Goal: Navigation & Orientation: Find specific page/section

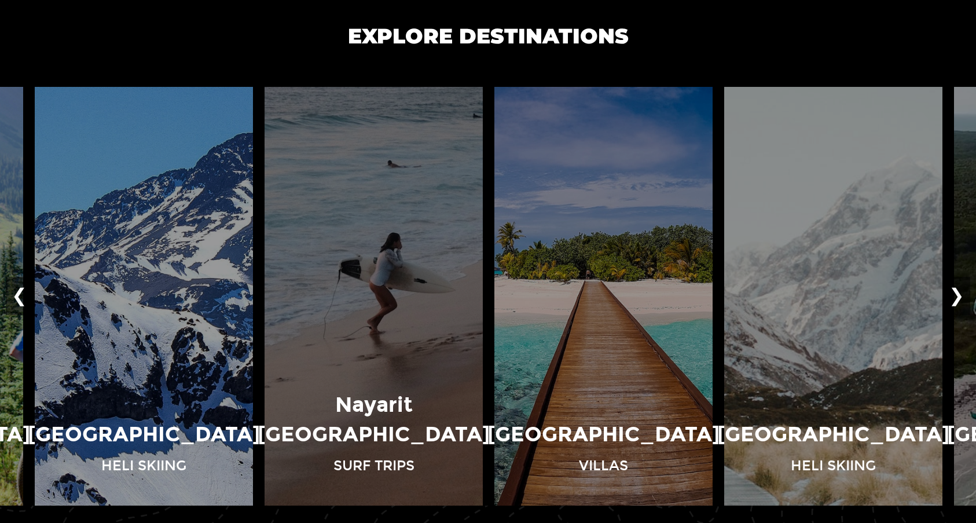
scroll to position [799, 0]
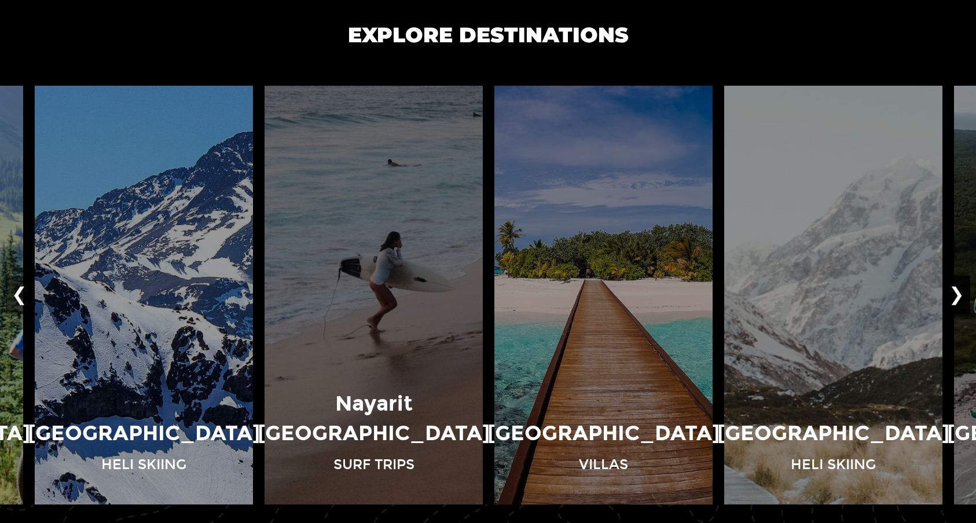
click at [958, 288] on button "❯" at bounding box center [956, 295] width 27 height 38
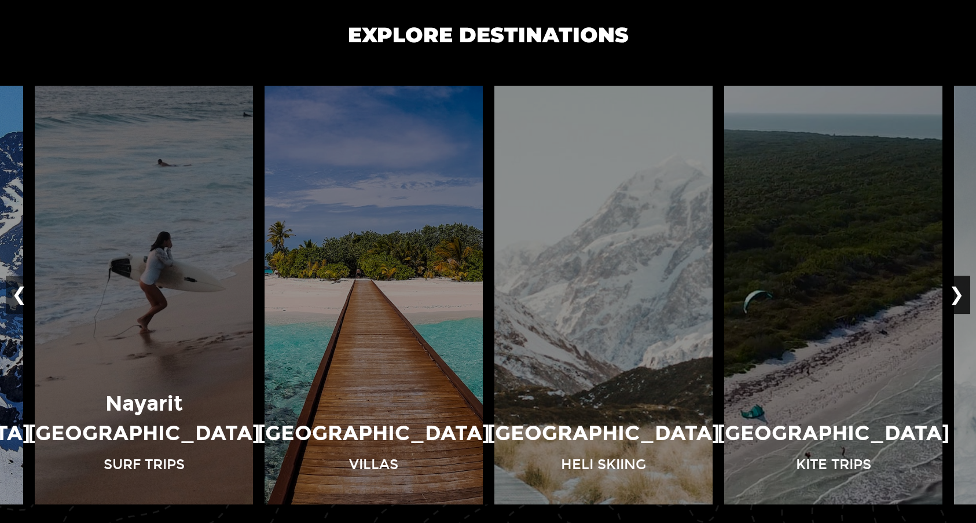
click at [961, 293] on button "❯" at bounding box center [956, 295] width 27 height 38
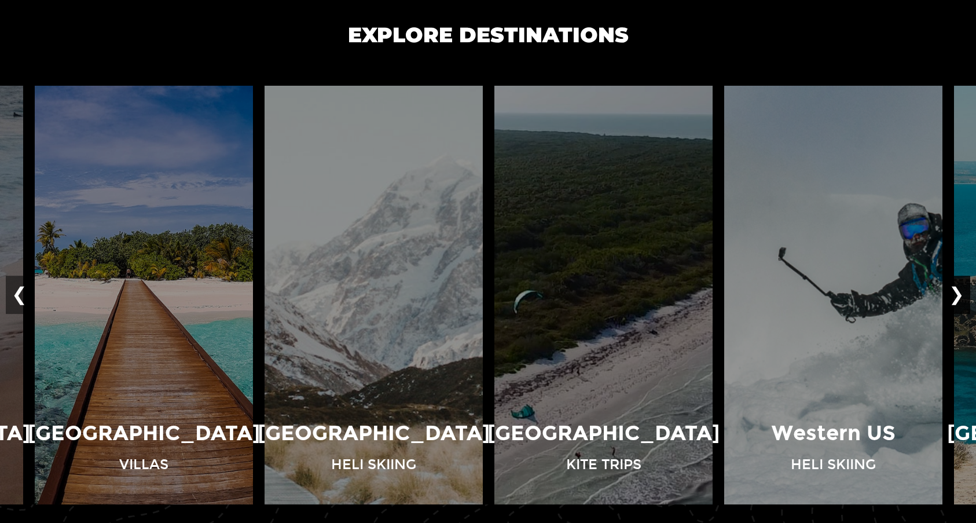
click at [961, 293] on button "❯" at bounding box center [956, 295] width 27 height 38
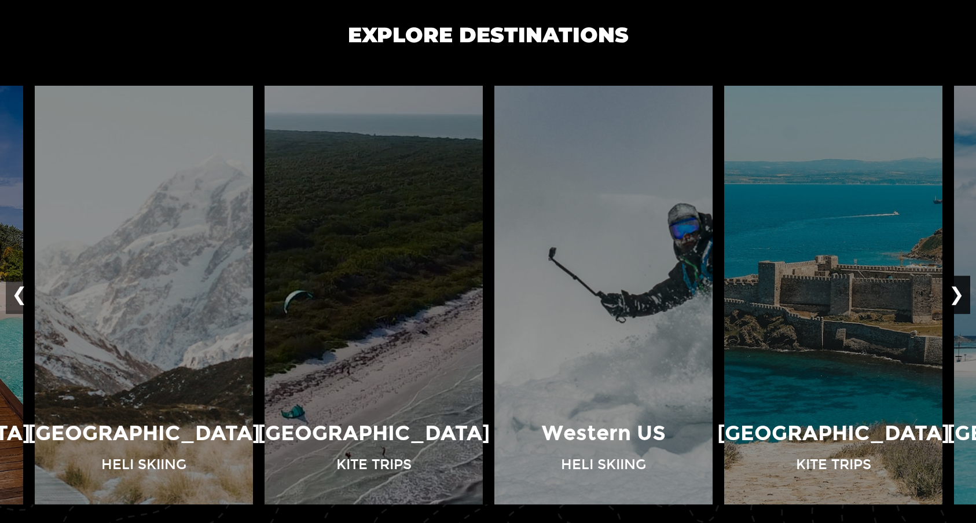
click at [961, 293] on button "❯" at bounding box center [956, 295] width 27 height 38
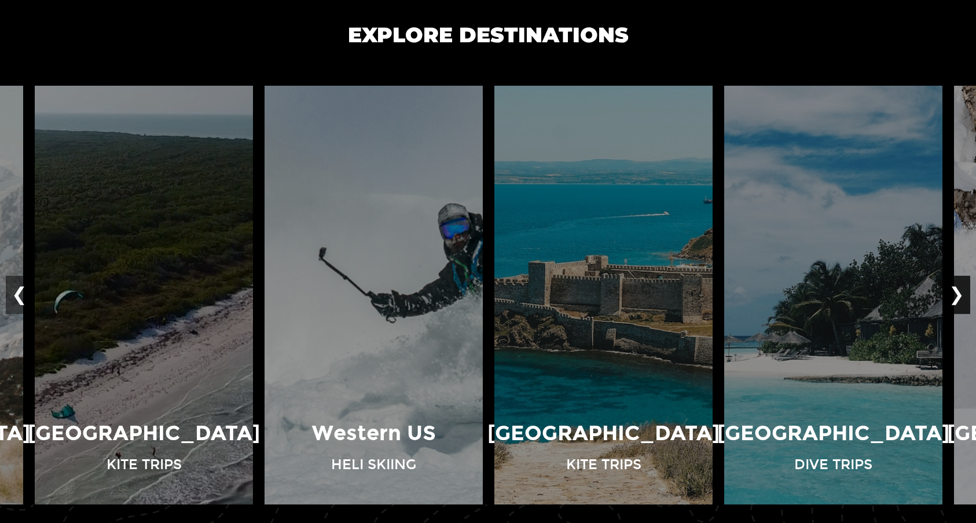
click at [961, 293] on button "❯" at bounding box center [956, 295] width 27 height 38
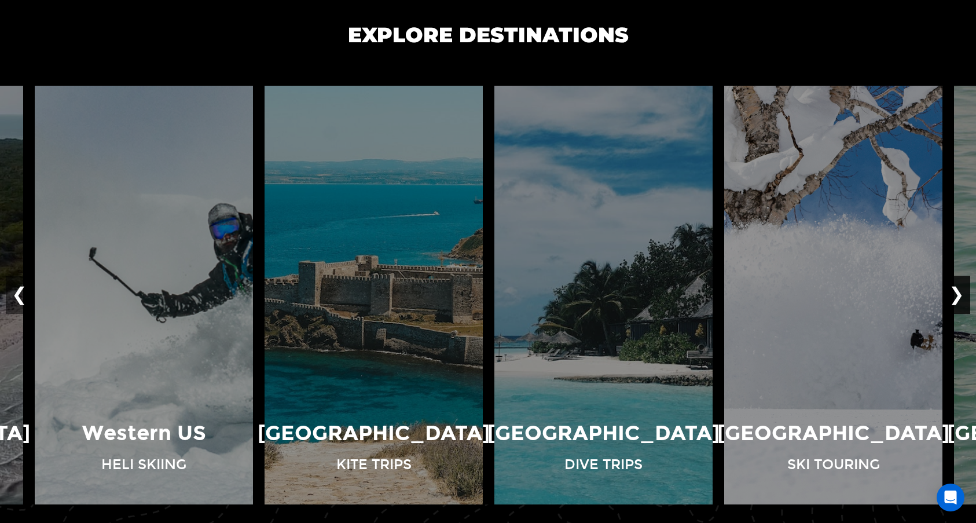
click at [961, 293] on button "❯" at bounding box center [956, 295] width 27 height 38
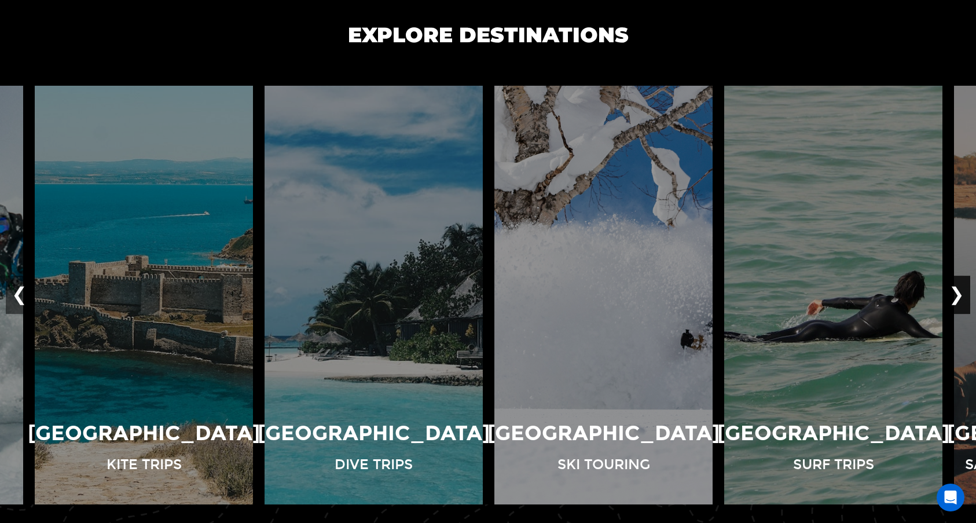
click at [961, 293] on button "❯" at bounding box center [956, 295] width 27 height 38
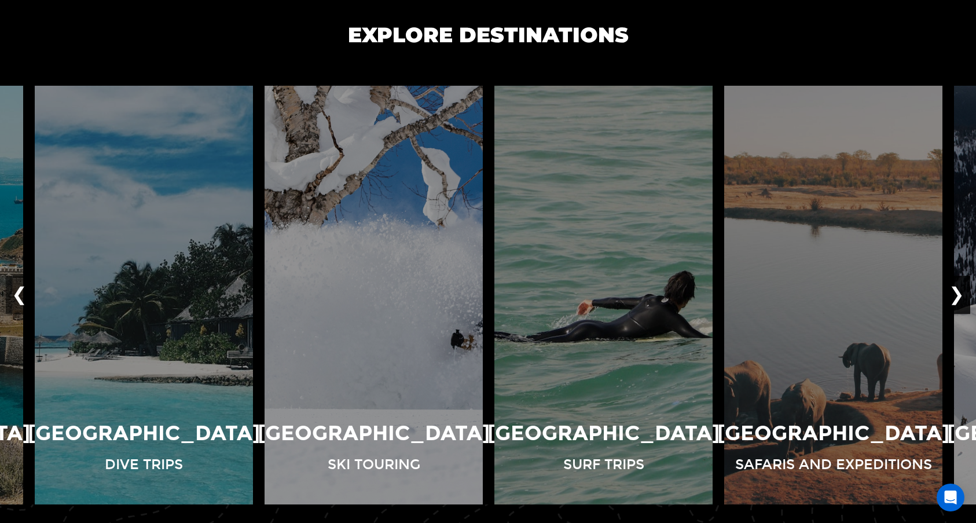
click at [961, 293] on button "❯" at bounding box center [956, 295] width 27 height 38
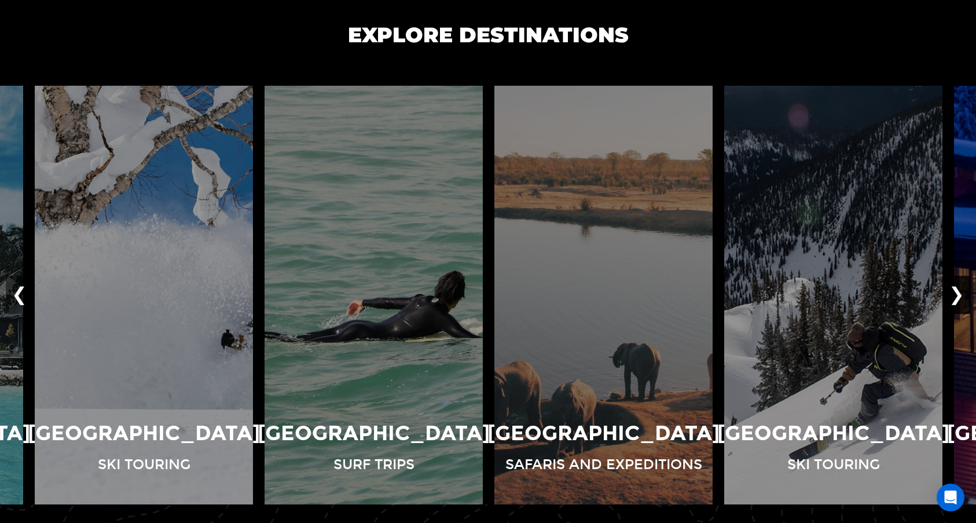
click at [961, 293] on button "❯" at bounding box center [956, 295] width 27 height 38
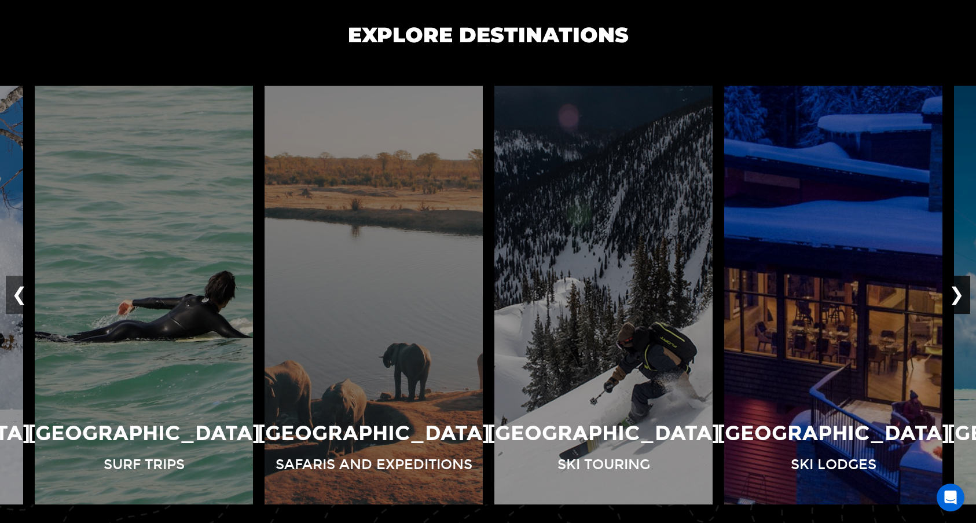
click at [961, 293] on button "❯" at bounding box center [956, 295] width 27 height 38
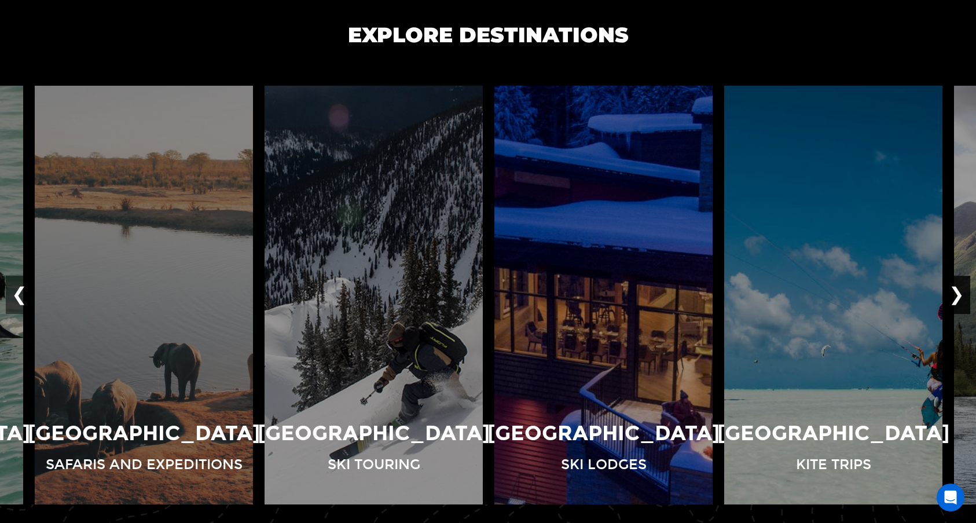
click at [961, 293] on button "❯" at bounding box center [956, 295] width 27 height 38
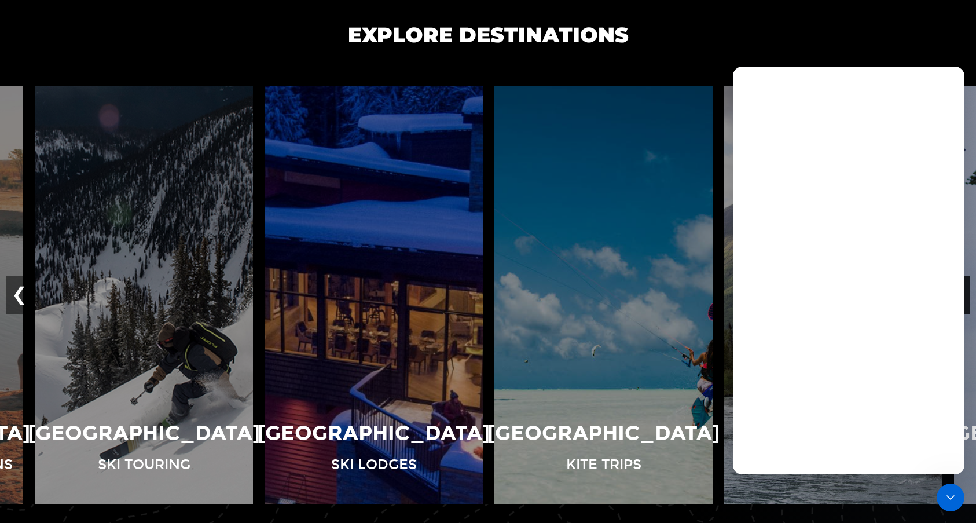
scroll to position [0, 0]
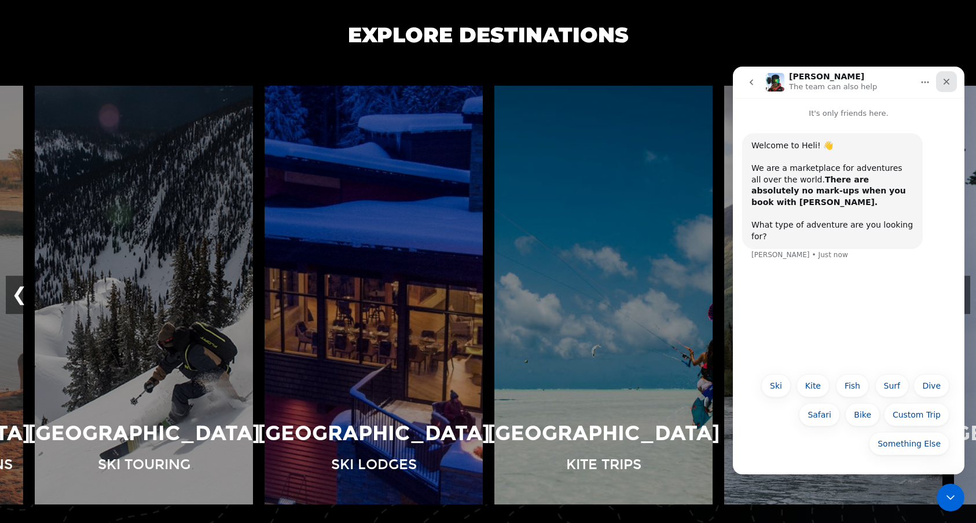
click at [943, 83] on icon "Close" at bounding box center [946, 81] width 9 height 9
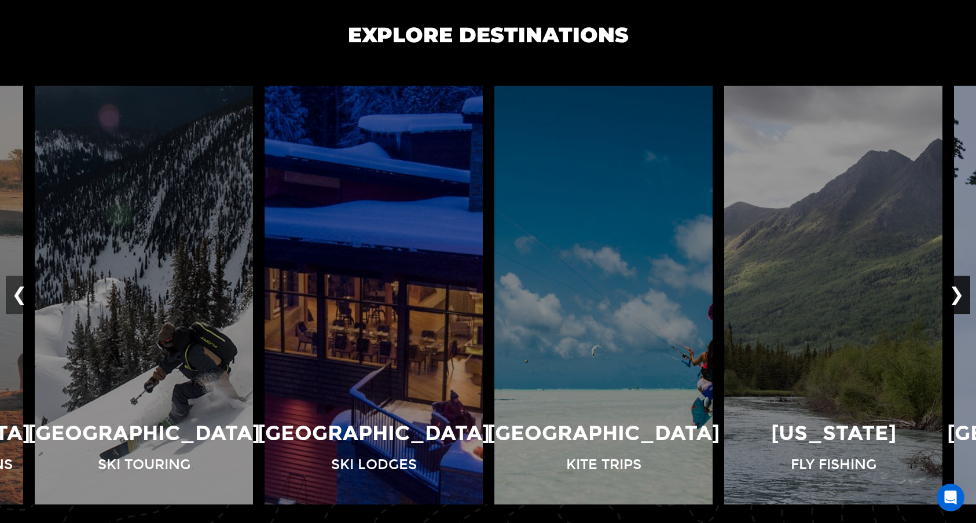
click at [961, 297] on button "❯" at bounding box center [956, 295] width 27 height 38
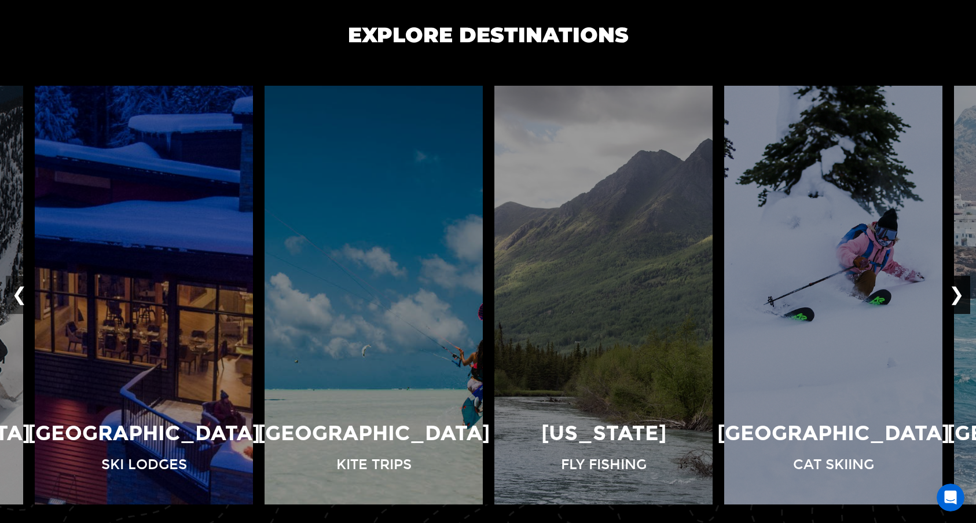
click at [961, 297] on button "❯" at bounding box center [956, 295] width 27 height 38
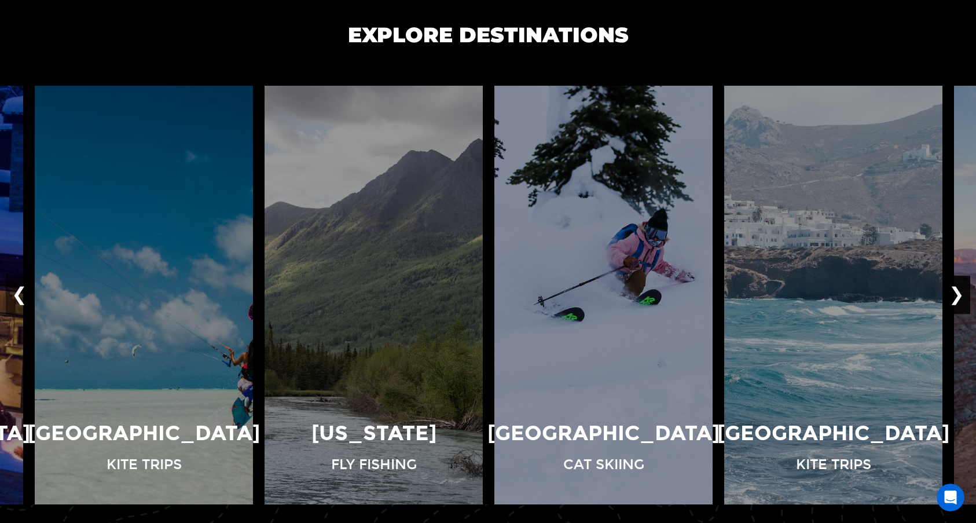
click at [961, 297] on button "❯" at bounding box center [956, 295] width 27 height 38
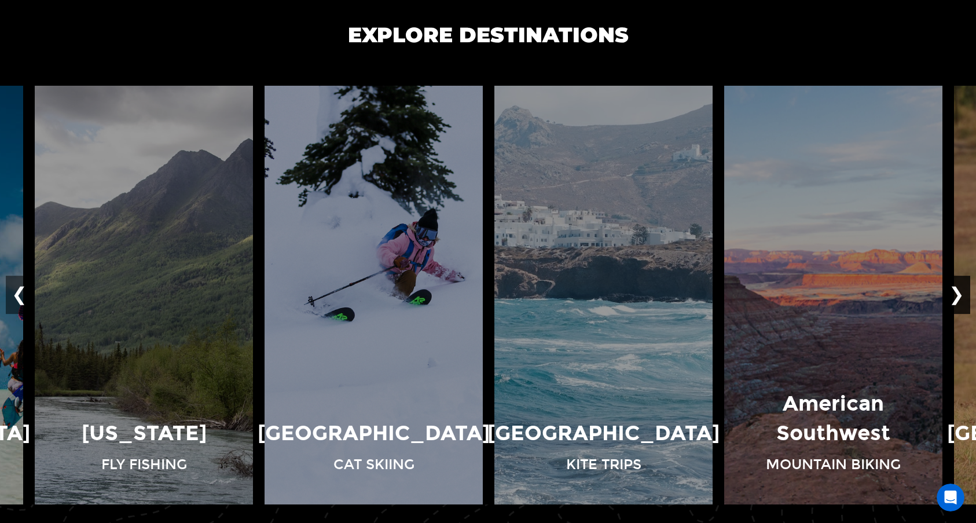
click at [961, 297] on button "❯" at bounding box center [956, 295] width 27 height 38
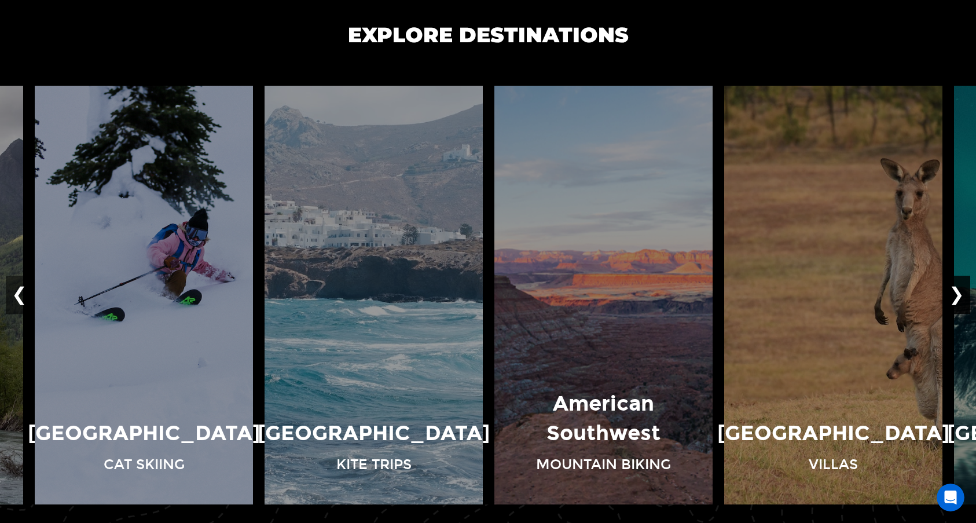
click at [961, 297] on button "❯" at bounding box center [956, 295] width 27 height 38
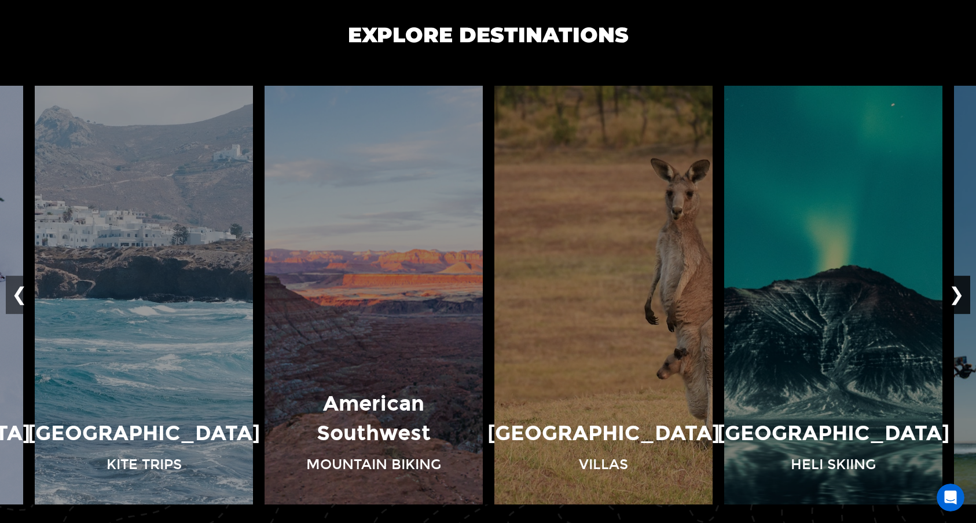
click at [961, 297] on button "❯" at bounding box center [956, 295] width 27 height 38
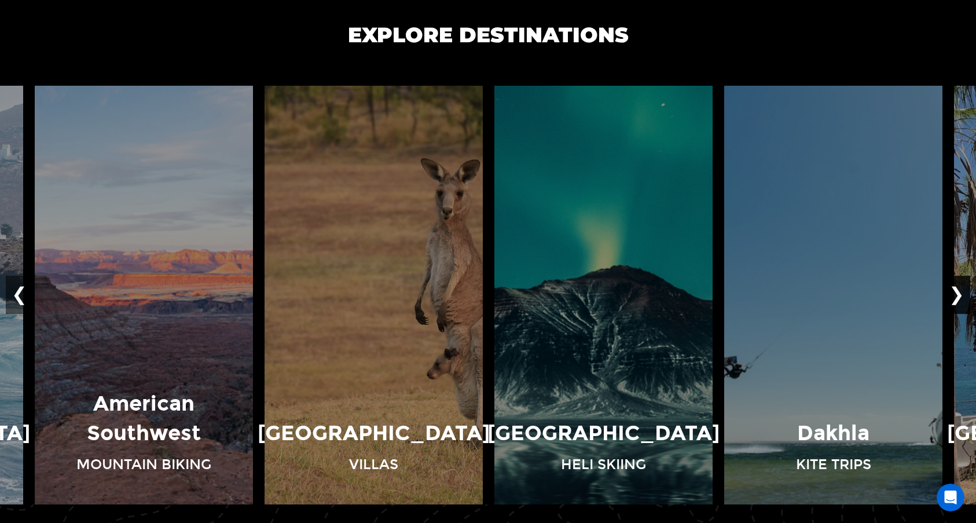
click at [961, 297] on button "❯" at bounding box center [956, 295] width 27 height 38
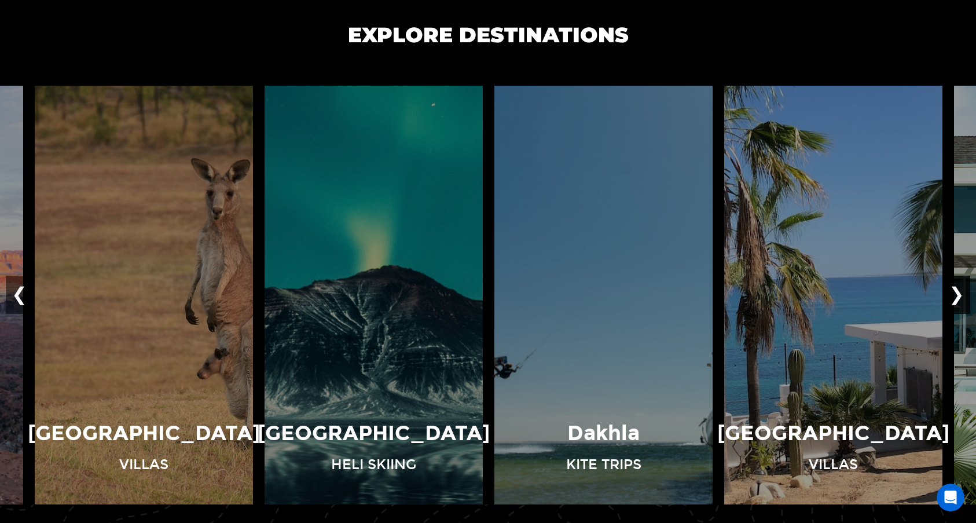
click at [961, 297] on button "❯" at bounding box center [956, 295] width 27 height 38
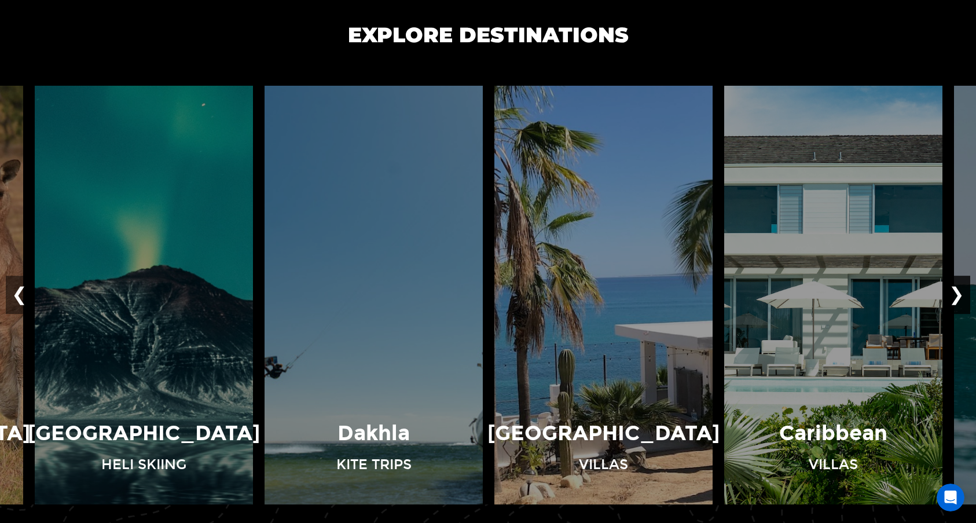
click at [961, 297] on button "❯" at bounding box center [956, 295] width 27 height 38
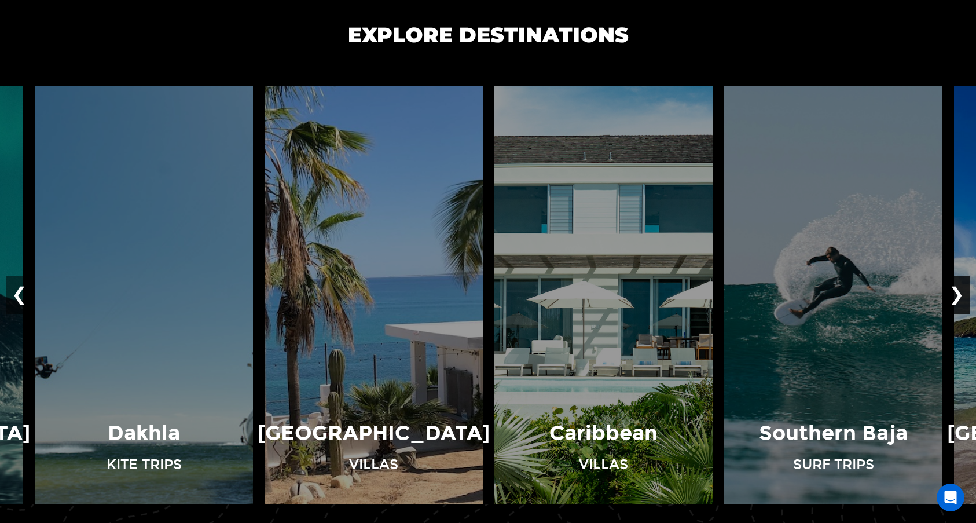
click at [961, 297] on button "❯" at bounding box center [956, 295] width 27 height 38
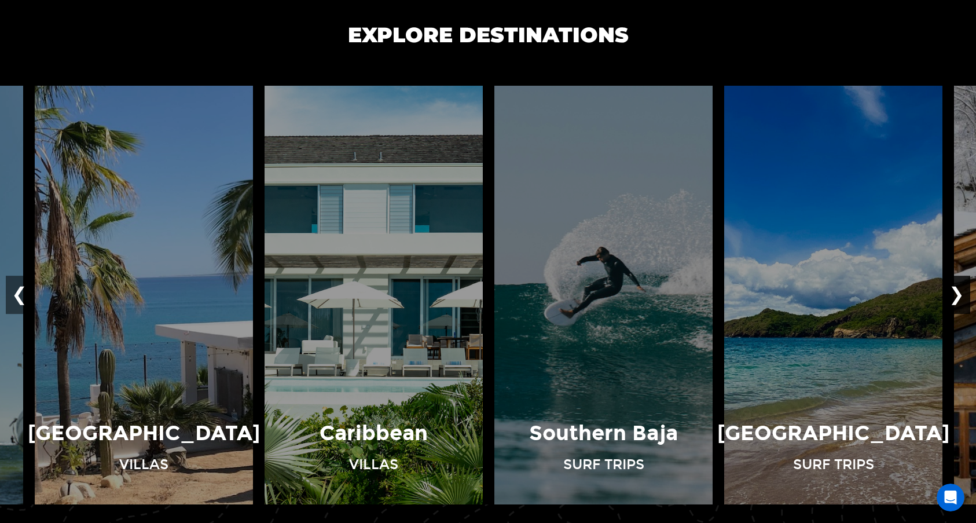
click at [961, 297] on button "❯" at bounding box center [956, 295] width 27 height 38
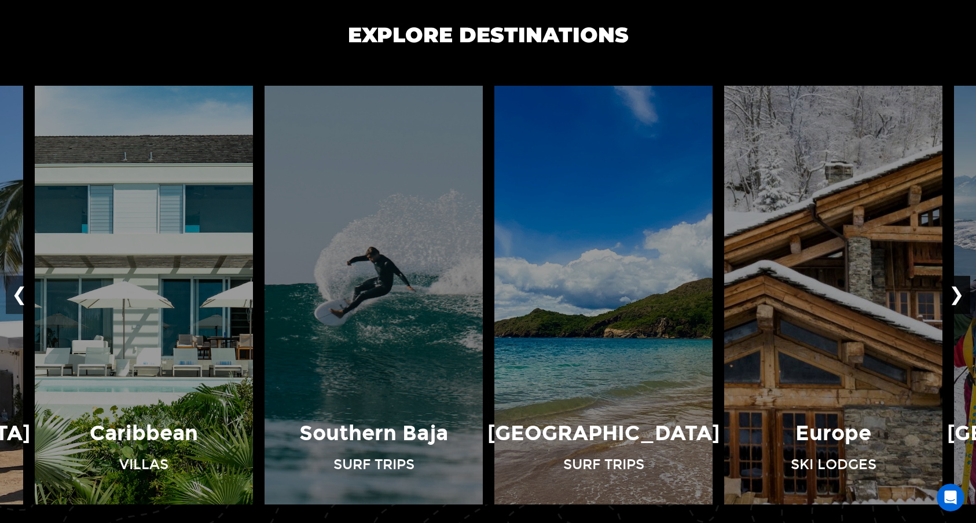
click at [961, 297] on button "❯" at bounding box center [956, 295] width 27 height 38
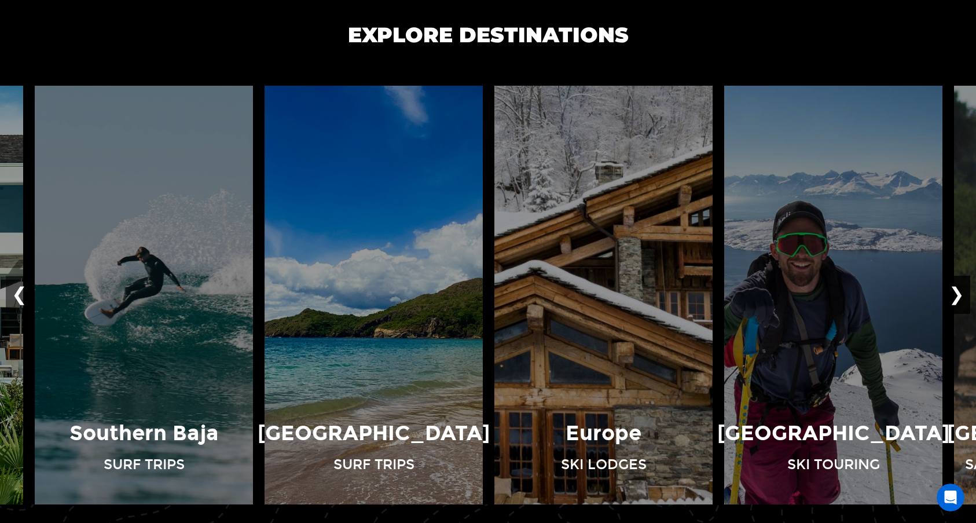
click at [961, 297] on button "❯" at bounding box center [956, 295] width 27 height 38
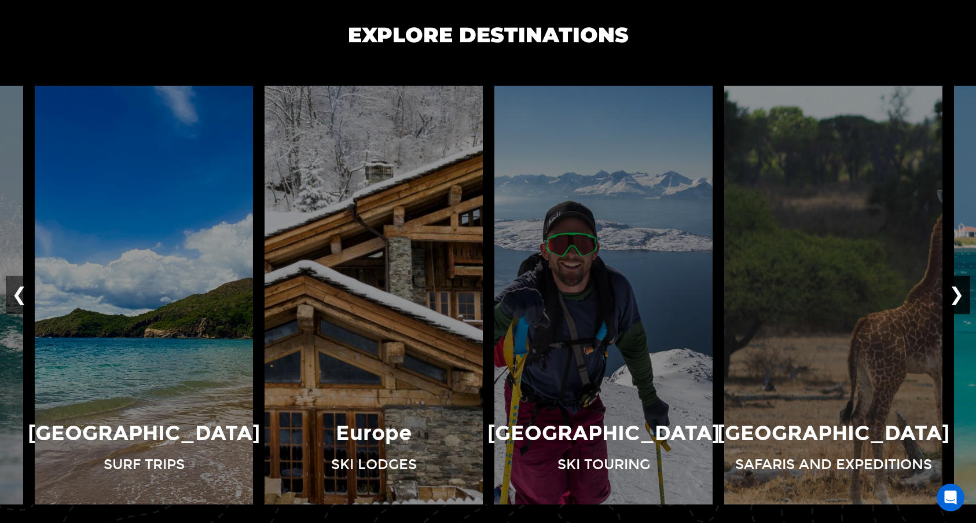
click at [961, 297] on button "❯" at bounding box center [956, 295] width 27 height 38
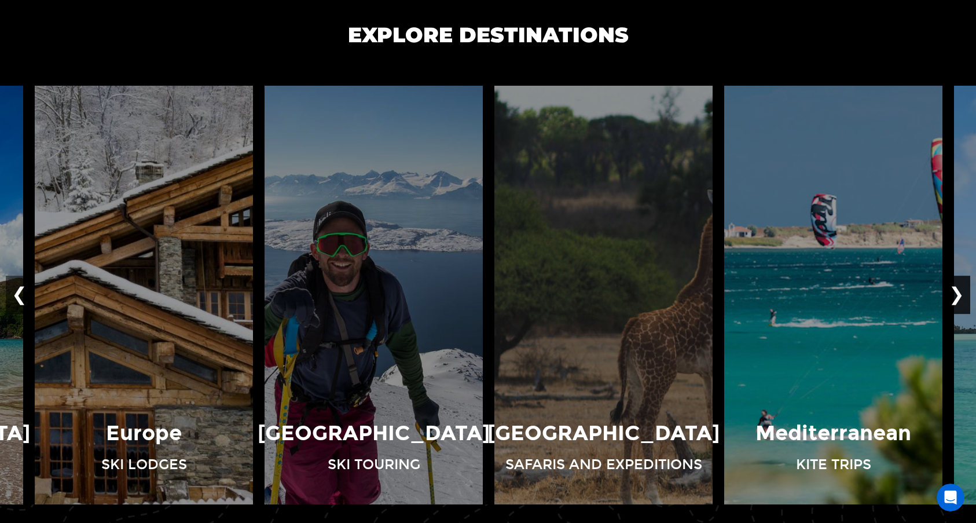
click at [961, 296] on button "❯" at bounding box center [956, 295] width 27 height 38
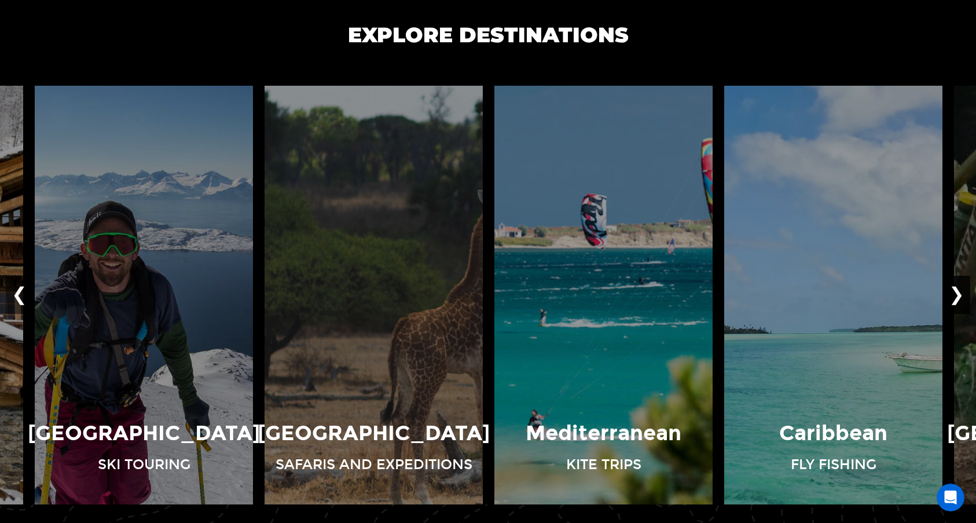
click at [961, 296] on button "❯" at bounding box center [956, 295] width 27 height 38
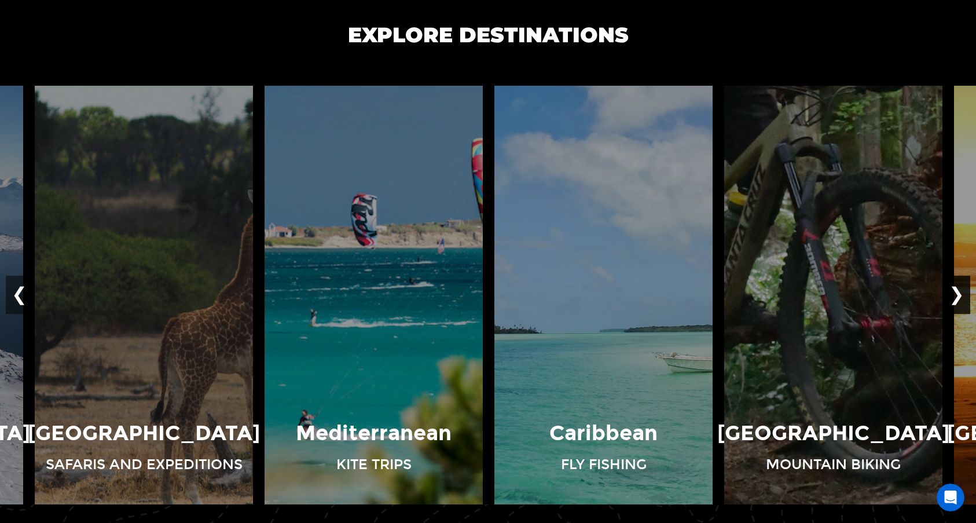
click at [961, 296] on button "❯" at bounding box center [956, 295] width 27 height 38
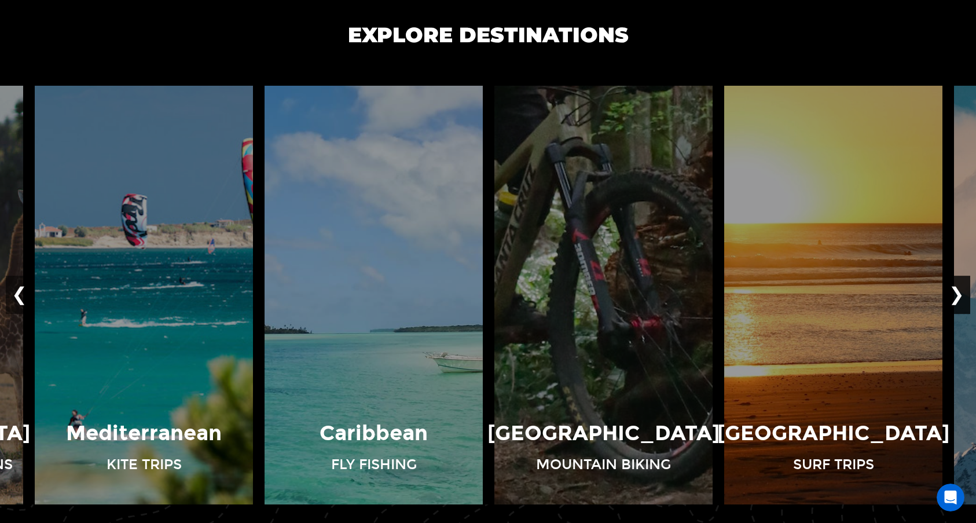
click at [961, 296] on button "❯" at bounding box center [956, 295] width 27 height 38
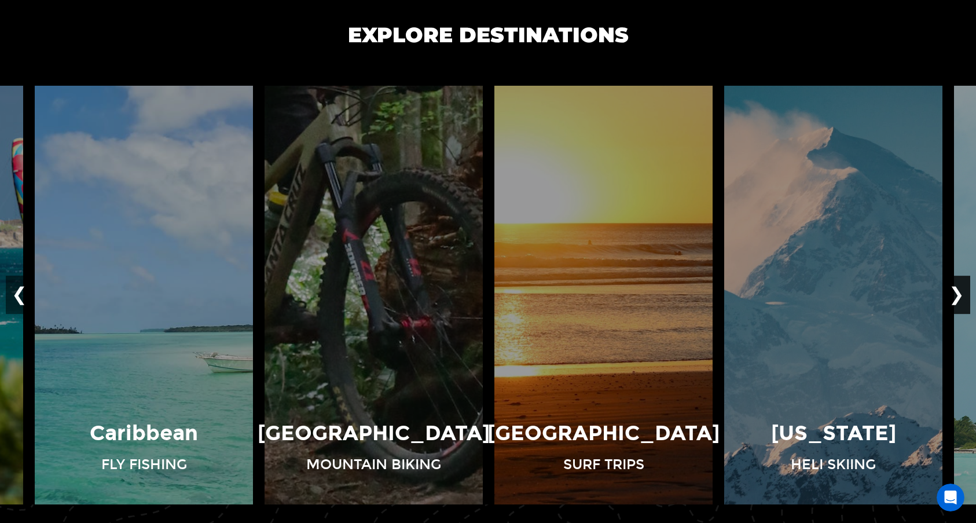
click at [961, 296] on button "❯" at bounding box center [956, 295] width 27 height 38
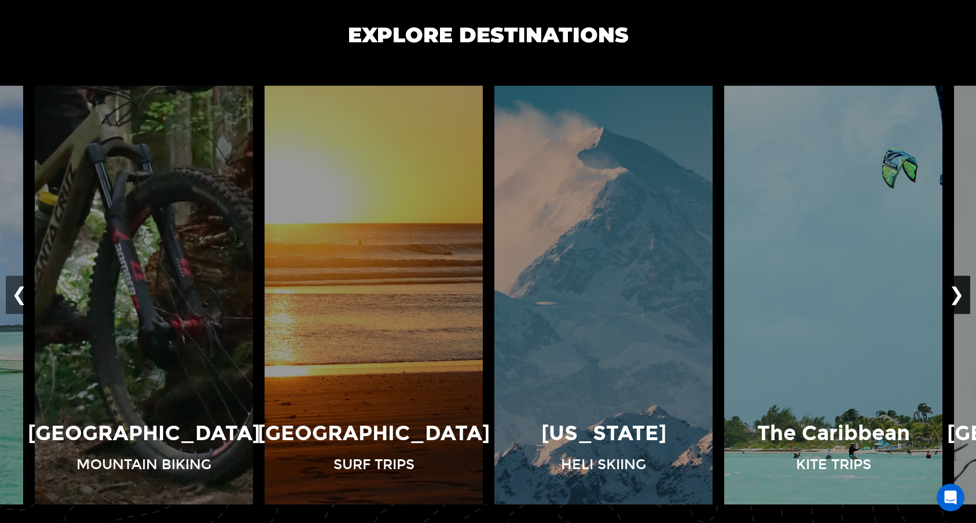
click at [961, 296] on button "❯" at bounding box center [956, 295] width 27 height 38
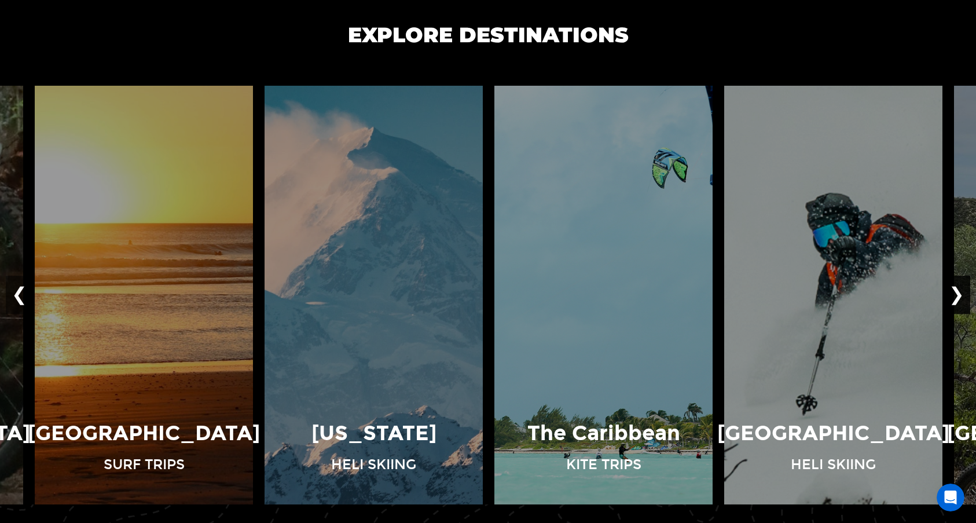
click at [961, 296] on button "❯" at bounding box center [956, 295] width 27 height 38
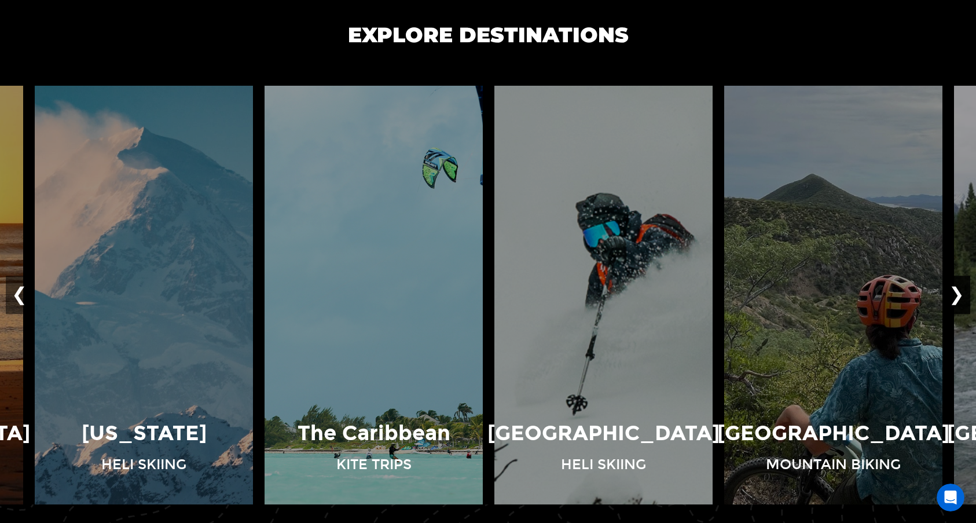
click at [961, 296] on button "❯" at bounding box center [956, 295] width 27 height 38
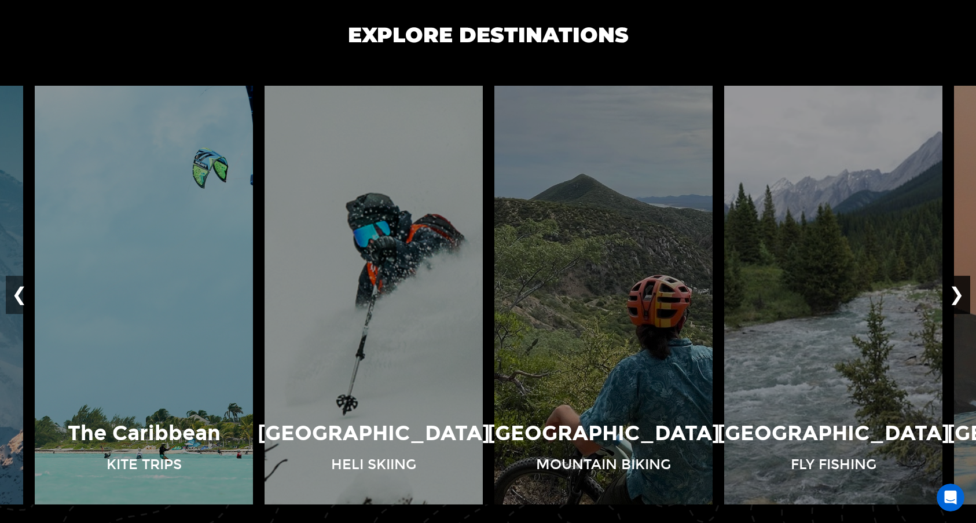
click at [961, 296] on button "❯" at bounding box center [956, 295] width 27 height 38
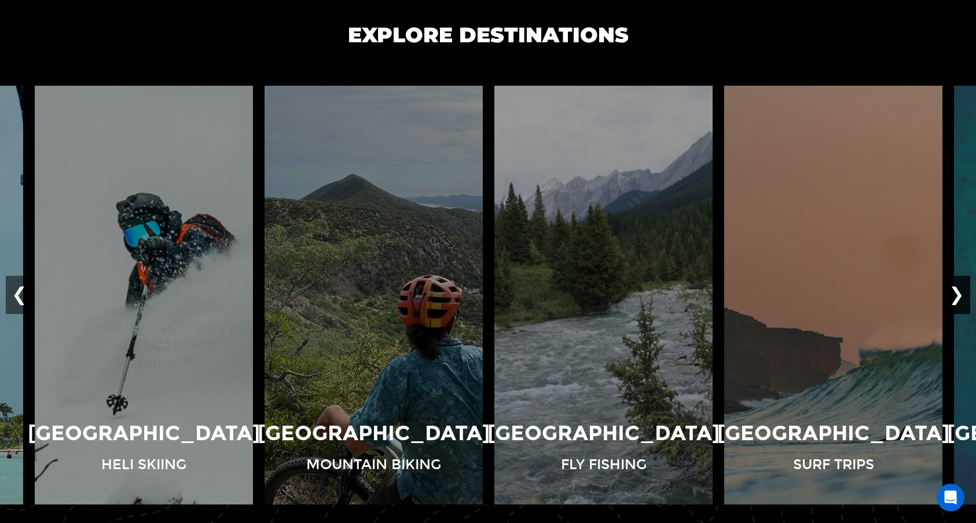
click at [961, 296] on button "❯" at bounding box center [956, 295] width 27 height 38
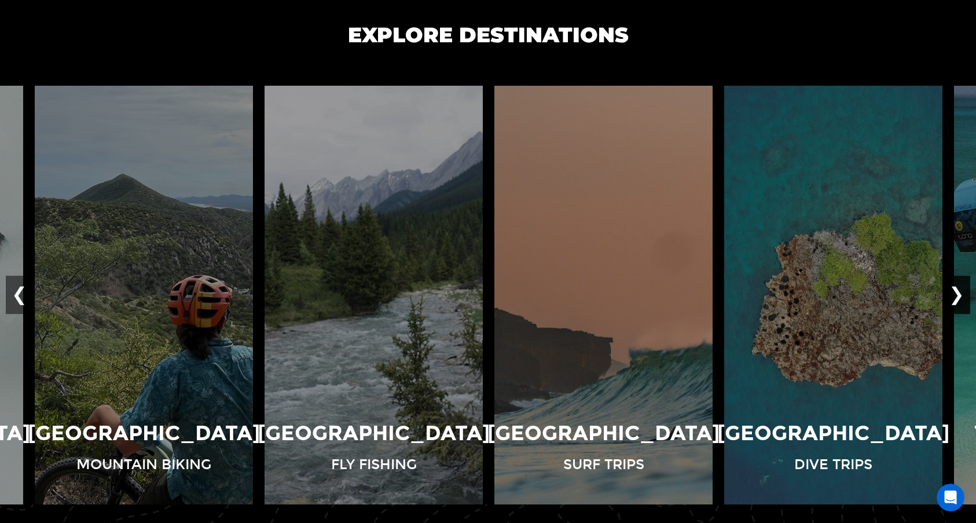
click at [961, 296] on button "❯" at bounding box center [956, 295] width 27 height 38
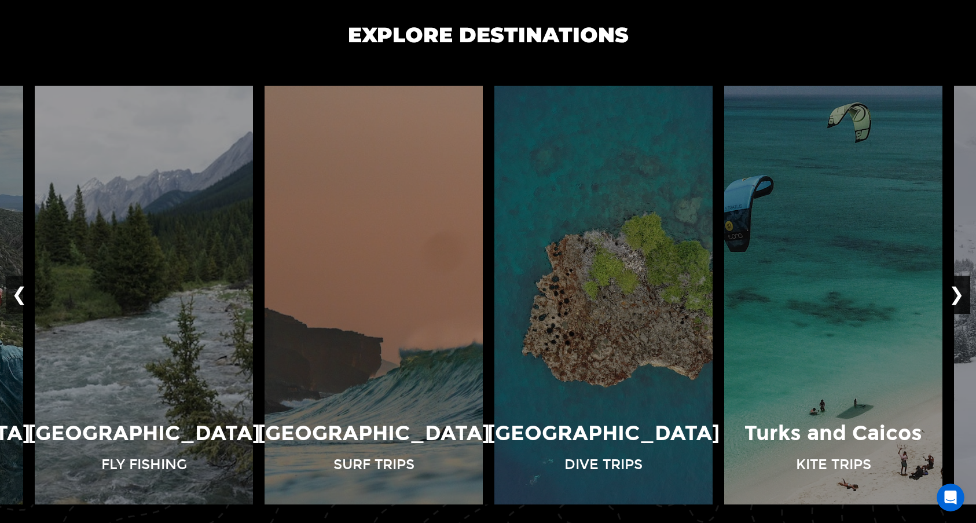
click at [961, 296] on button "❯" at bounding box center [956, 295] width 27 height 38
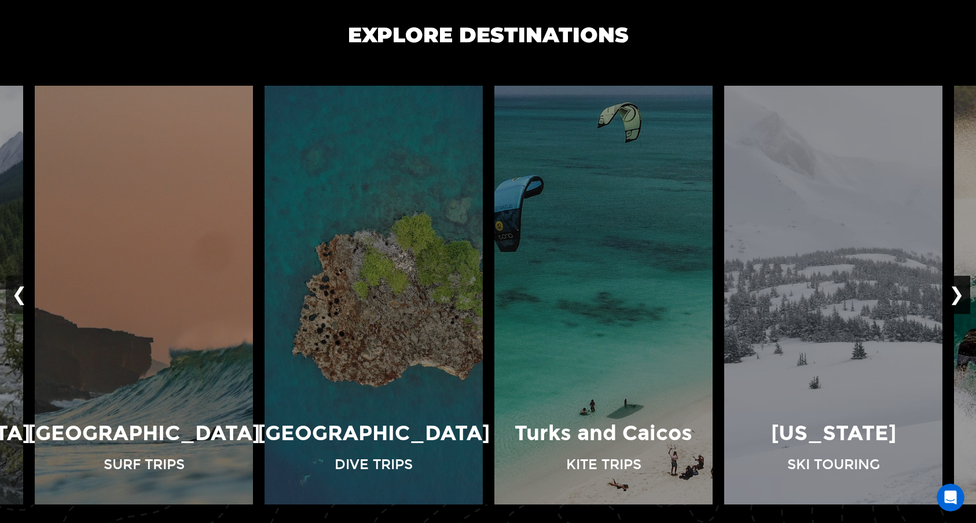
click at [961, 296] on button "❯" at bounding box center [956, 295] width 27 height 38
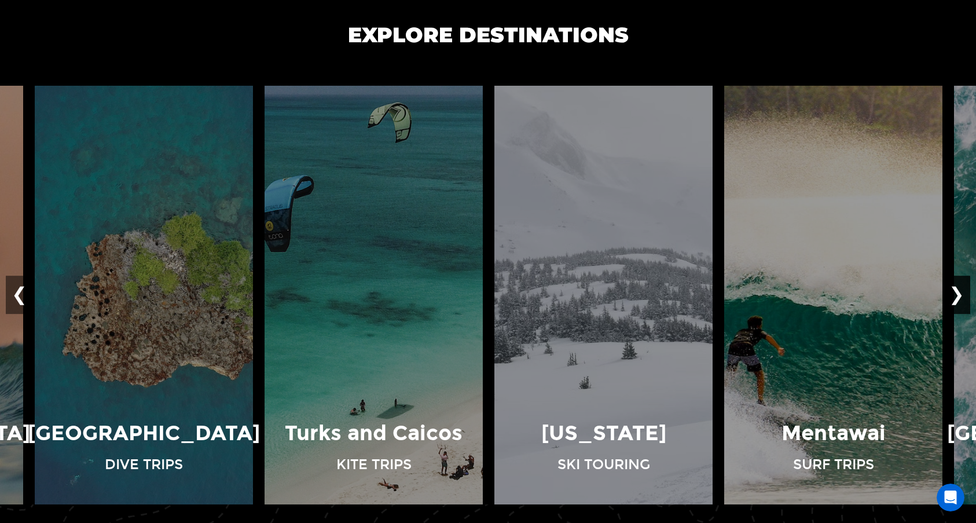
click at [961, 296] on button "❯" at bounding box center [956, 295] width 27 height 38
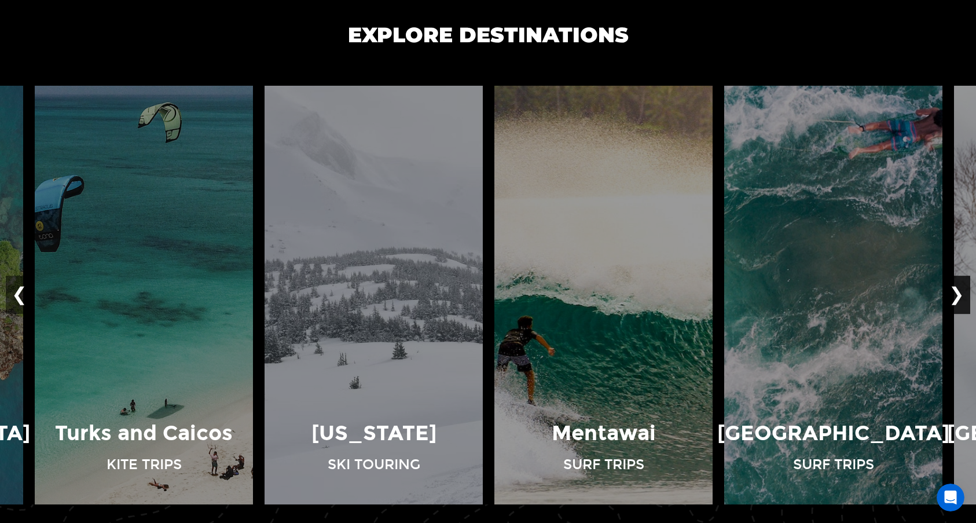
click at [961, 296] on button "❯" at bounding box center [956, 295] width 27 height 38
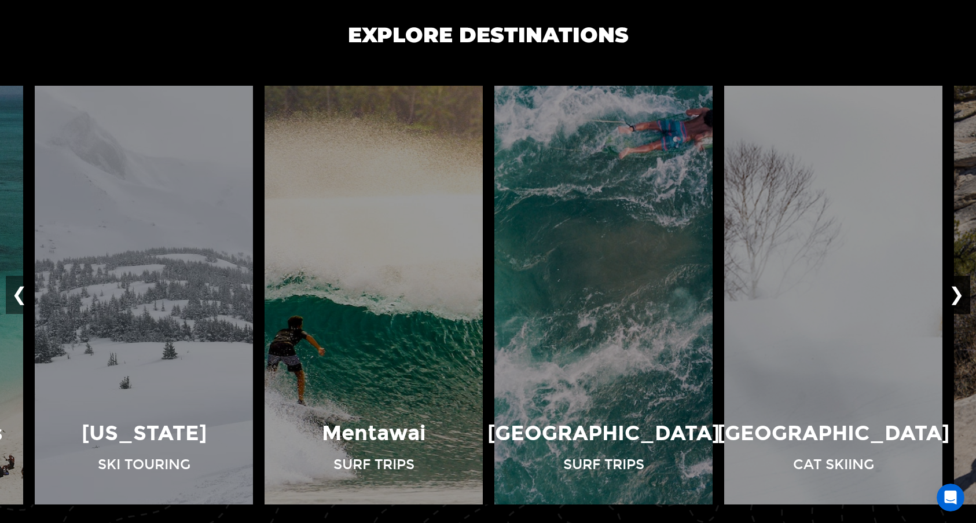
click at [961, 296] on button "❯" at bounding box center [956, 295] width 27 height 38
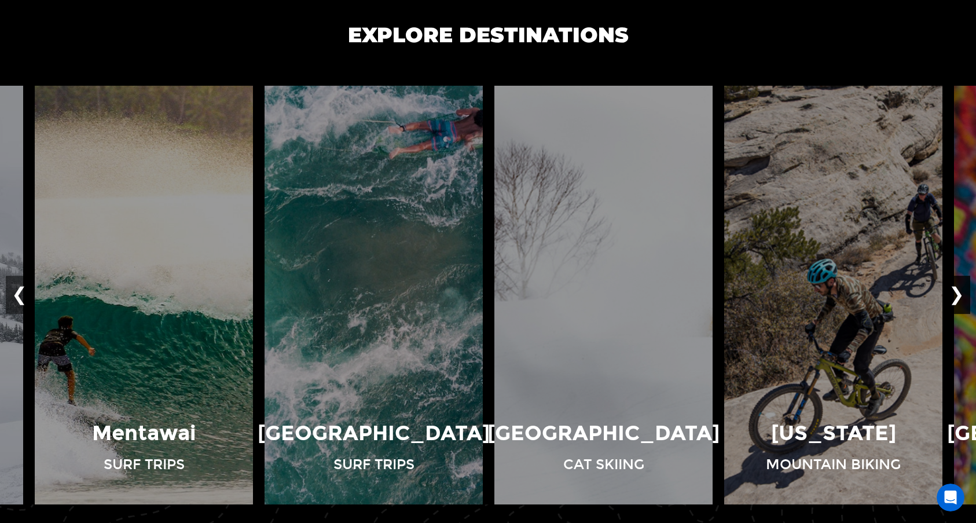
click at [961, 296] on button "❯" at bounding box center [956, 295] width 27 height 38
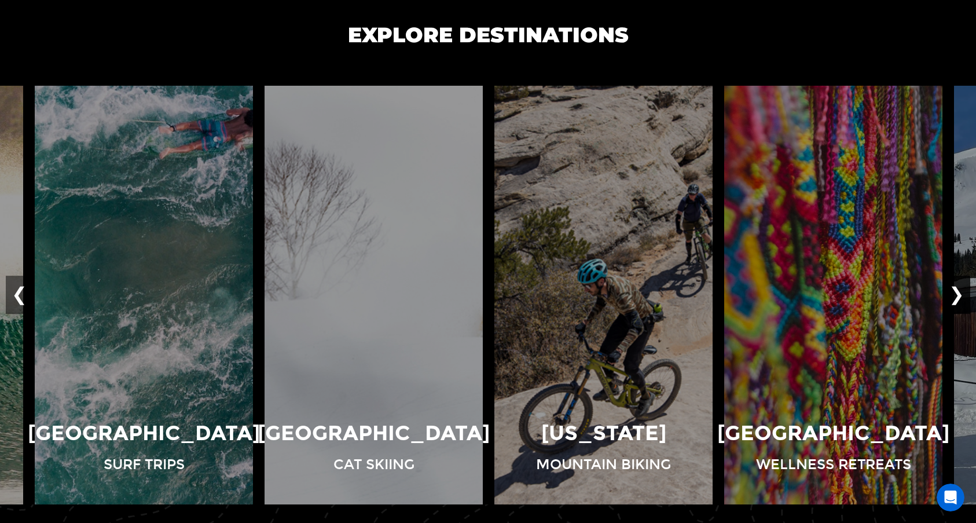
click at [961, 296] on button "❯" at bounding box center [956, 295] width 27 height 38
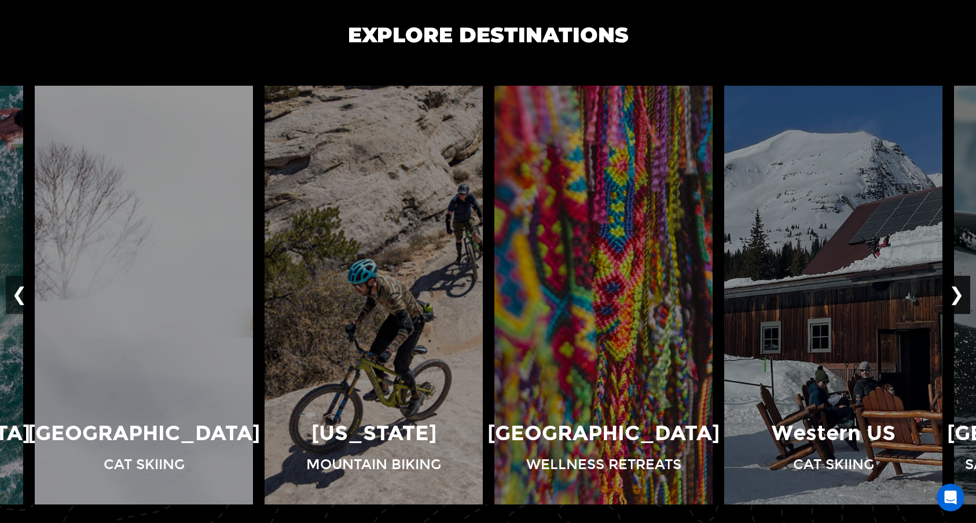
click at [961, 296] on button "❯" at bounding box center [956, 295] width 27 height 38
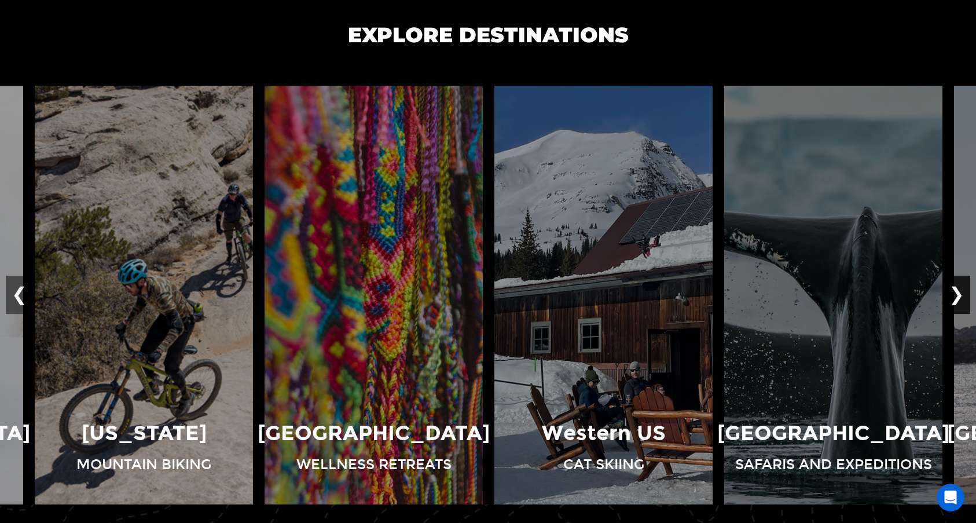
click at [961, 296] on button "❯" at bounding box center [956, 295] width 27 height 38
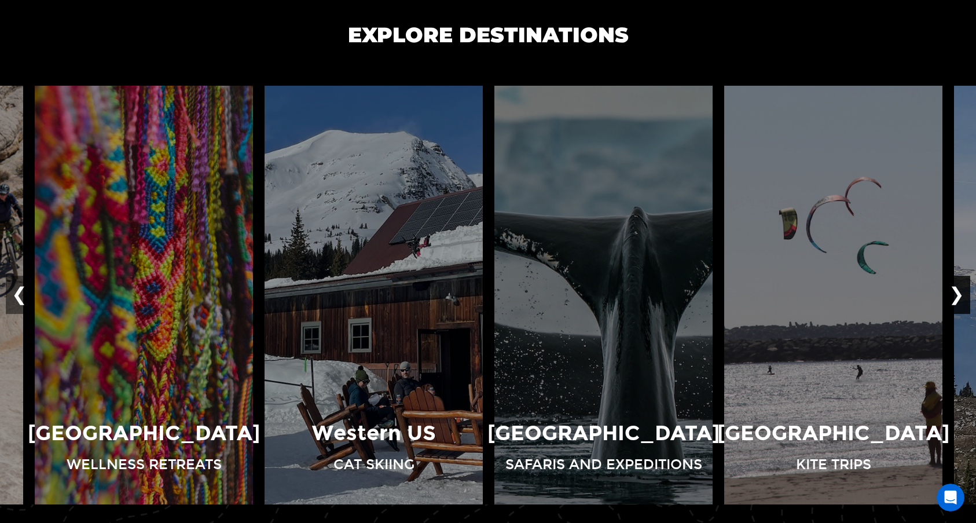
click at [961, 296] on button "❯" at bounding box center [956, 295] width 27 height 38
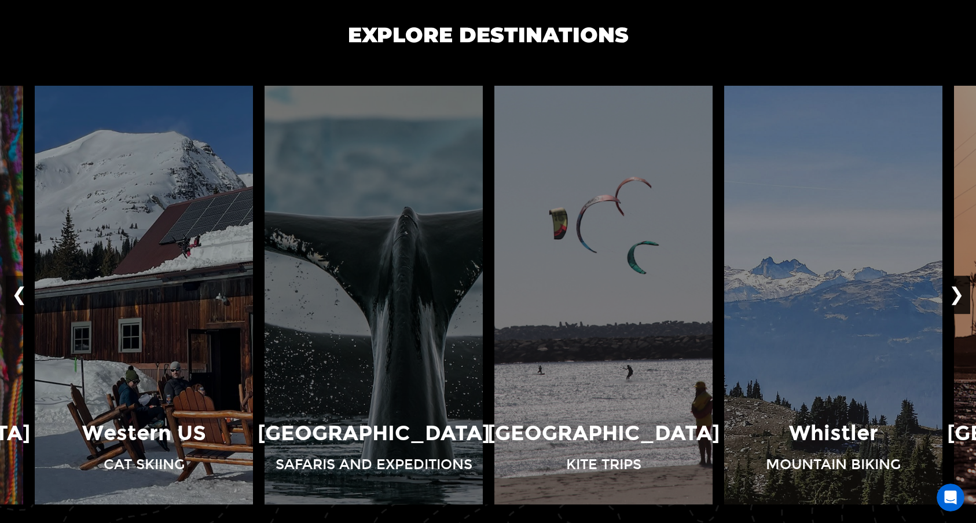
click at [961, 296] on button "❯" at bounding box center [956, 295] width 27 height 38
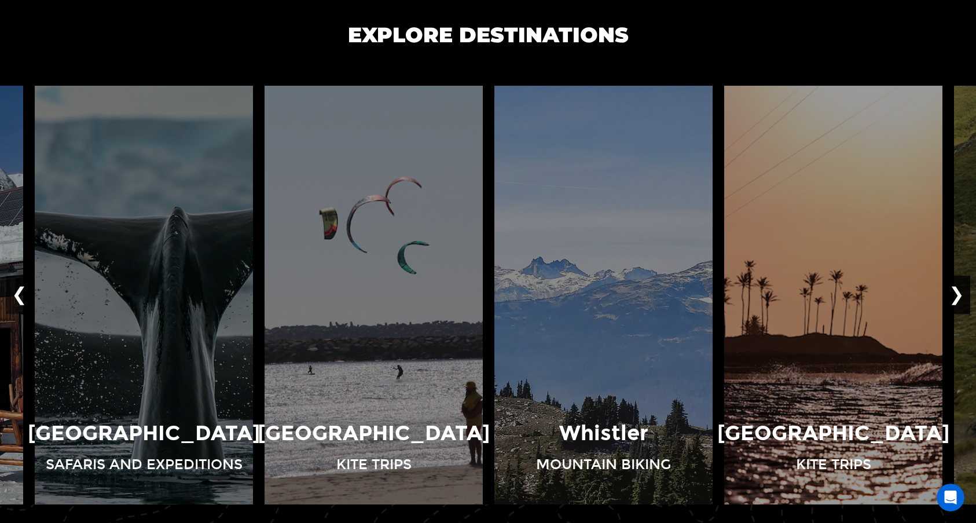
click at [961, 296] on button "❯" at bounding box center [956, 295] width 27 height 38
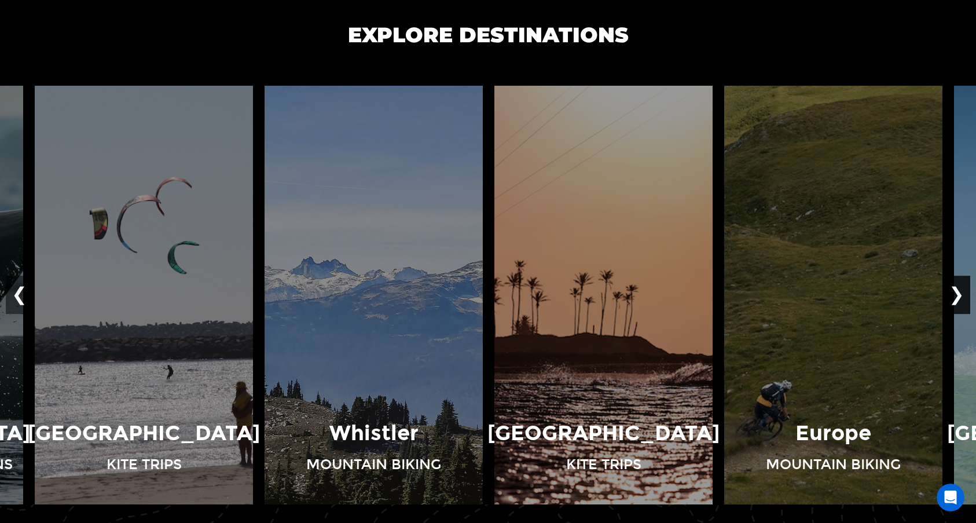
click at [961, 296] on button "❯" at bounding box center [956, 295] width 27 height 38
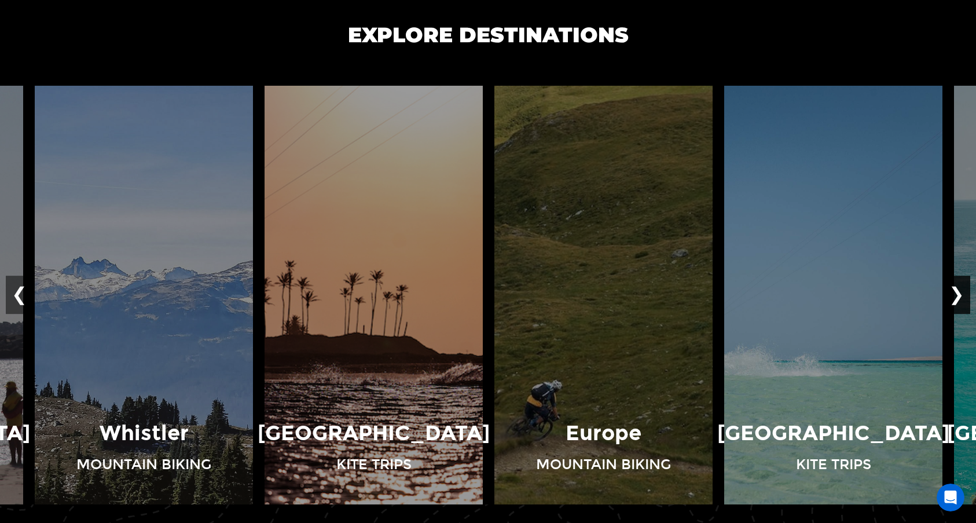
click at [962, 296] on button "❯" at bounding box center [956, 295] width 27 height 38
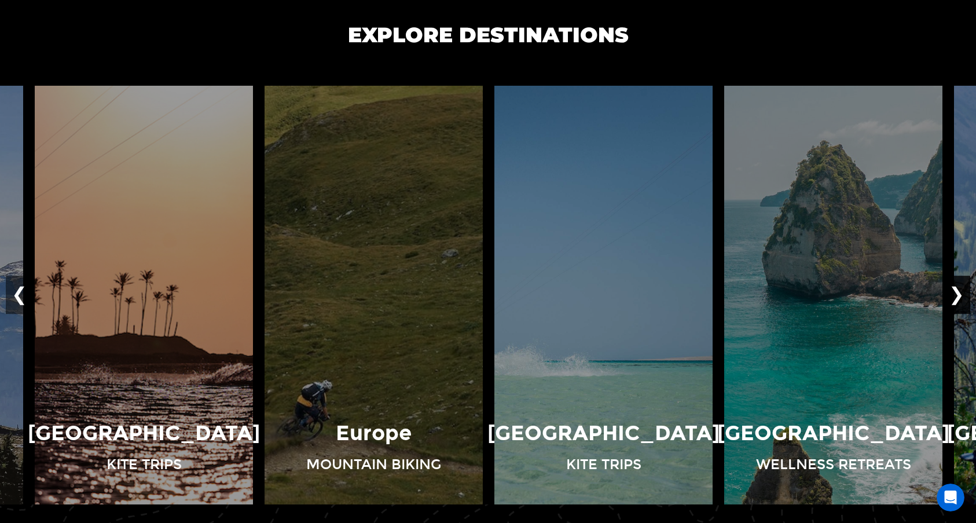
click at [962, 296] on button "❯" at bounding box center [956, 295] width 27 height 38
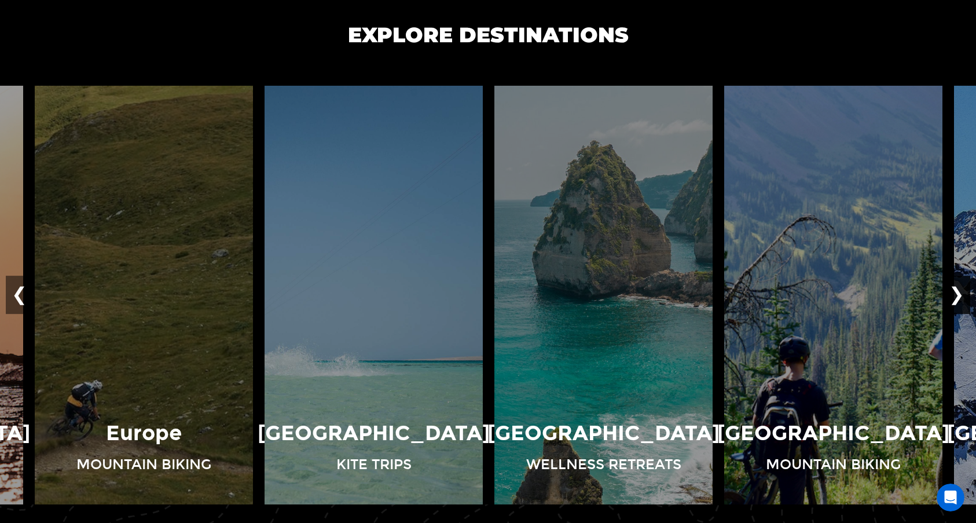
click at [962, 296] on button "❯" at bounding box center [956, 295] width 27 height 38
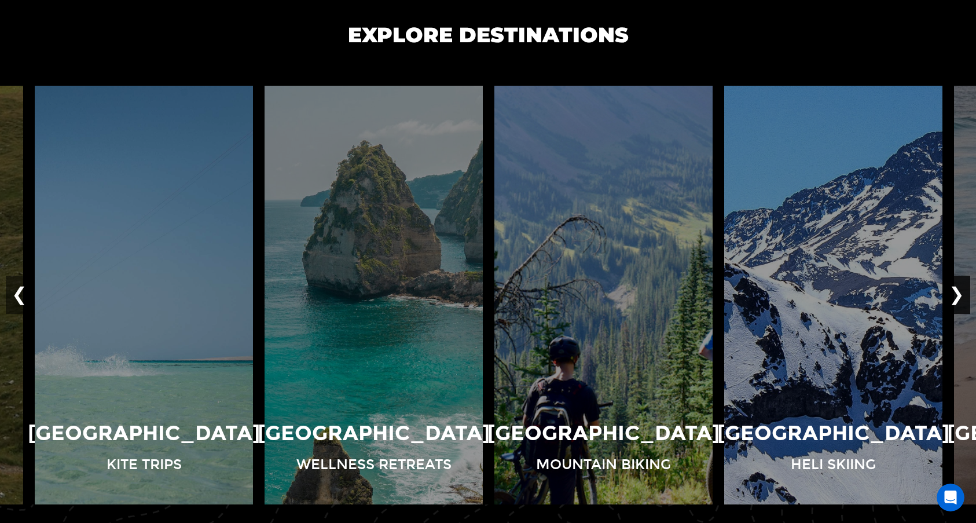
click at [962, 297] on button "❯" at bounding box center [956, 295] width 27 height 38
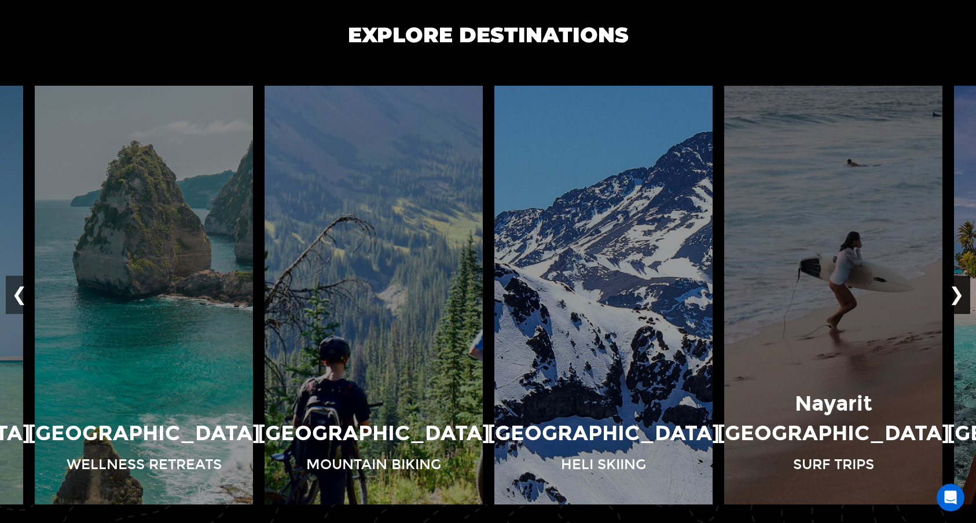
click at [962, 297] on button "❯" at bounding box center [956, 295] width 27 height 38
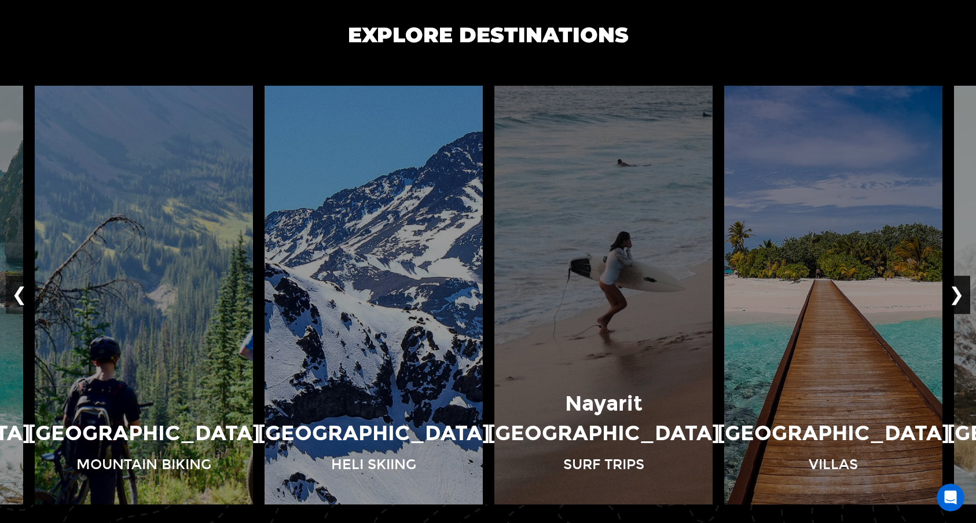
click at [962, 297] on button "❯" at bounding box center [956, 295] width 27 height 38
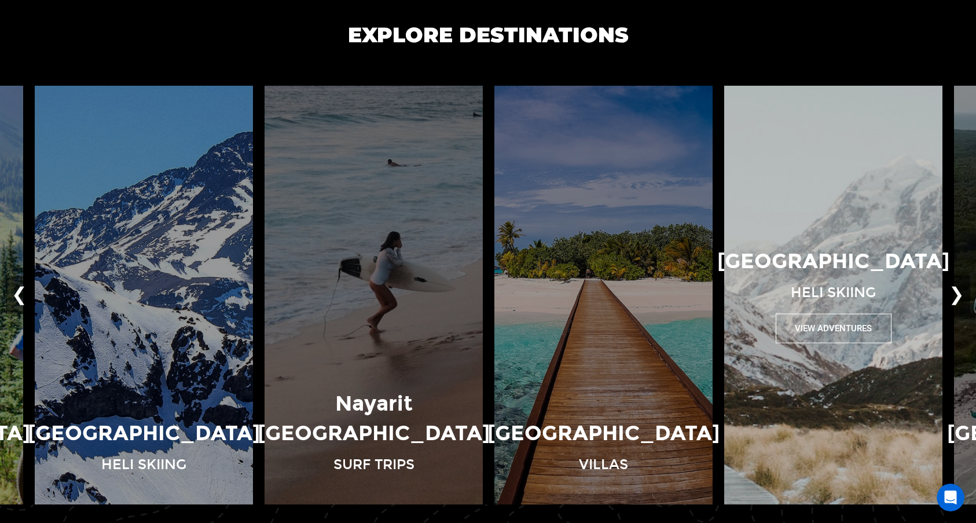
click at [836, 322] on button "View Adventures" at bounding box center [834, 328] width 116 height 30
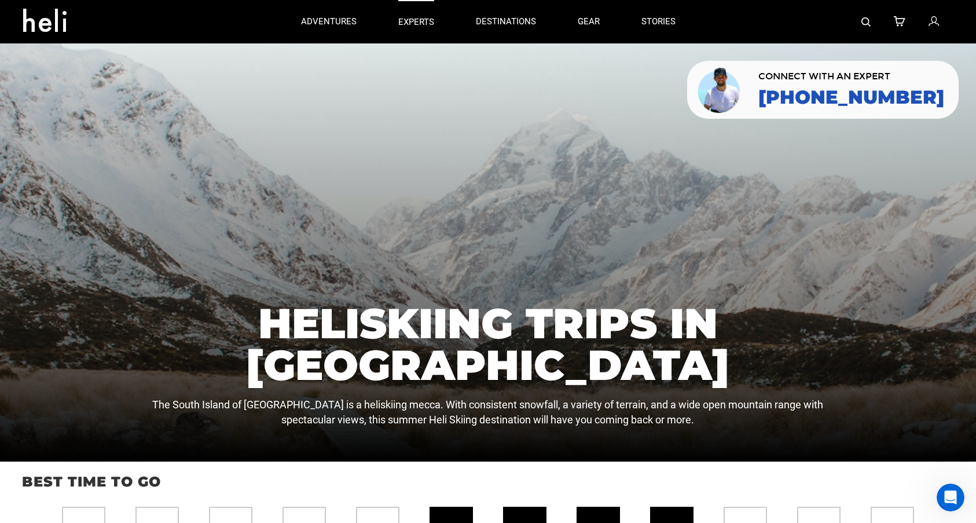
click at [424, 25] on p "experts" at bounding box center [416, 22] width 36 height 12
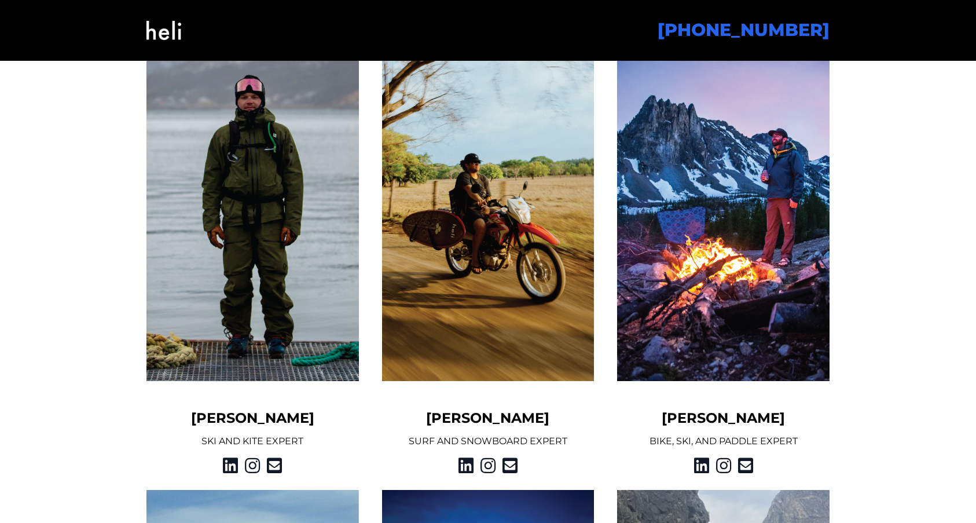
scroll to position [986, 0]
